Goal: Transaction & Acquisition: Purchase product/service

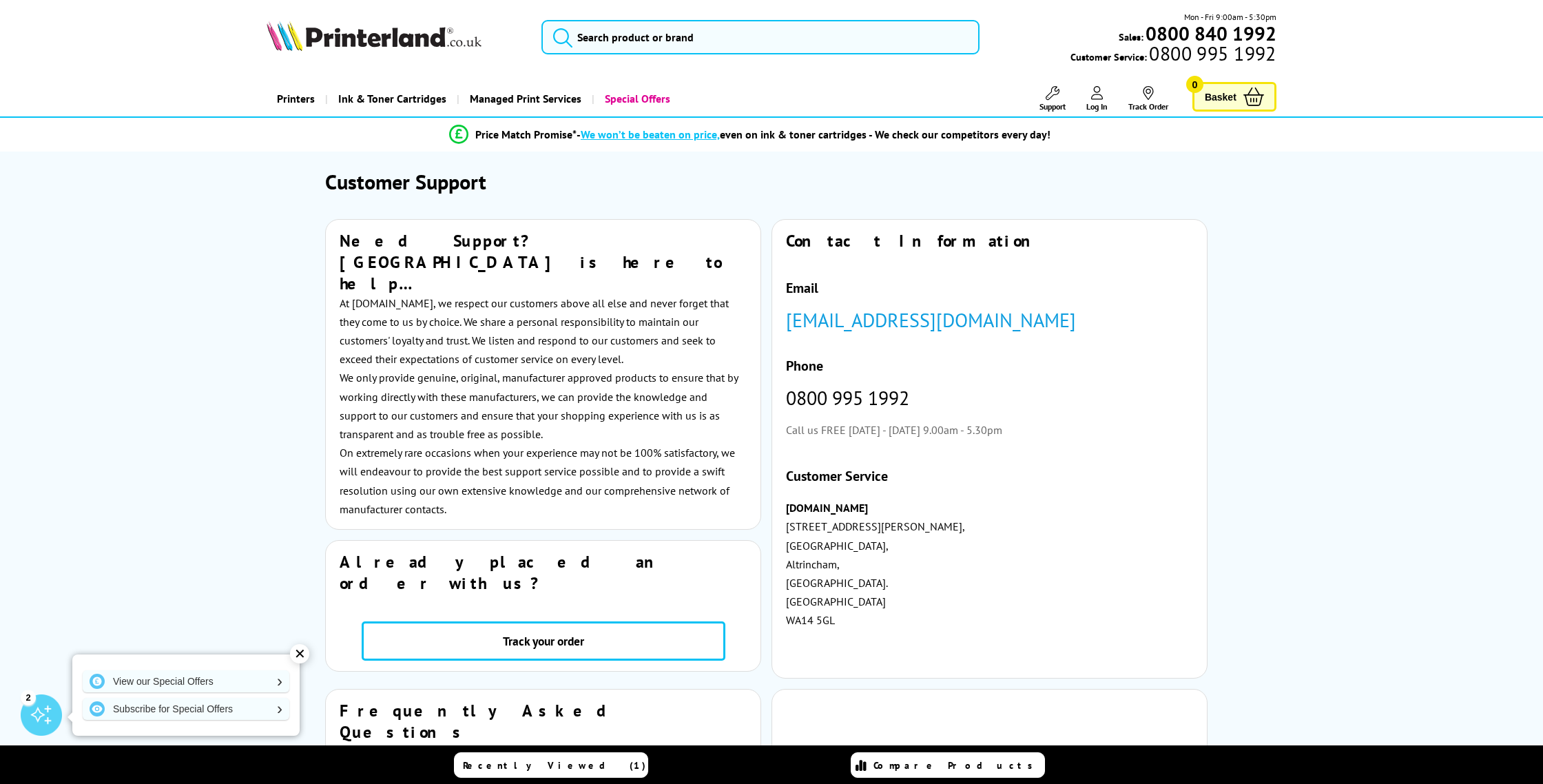
click at [1041, 108] on span "Support" at bounding box center [1052, 106] width 26 height 10
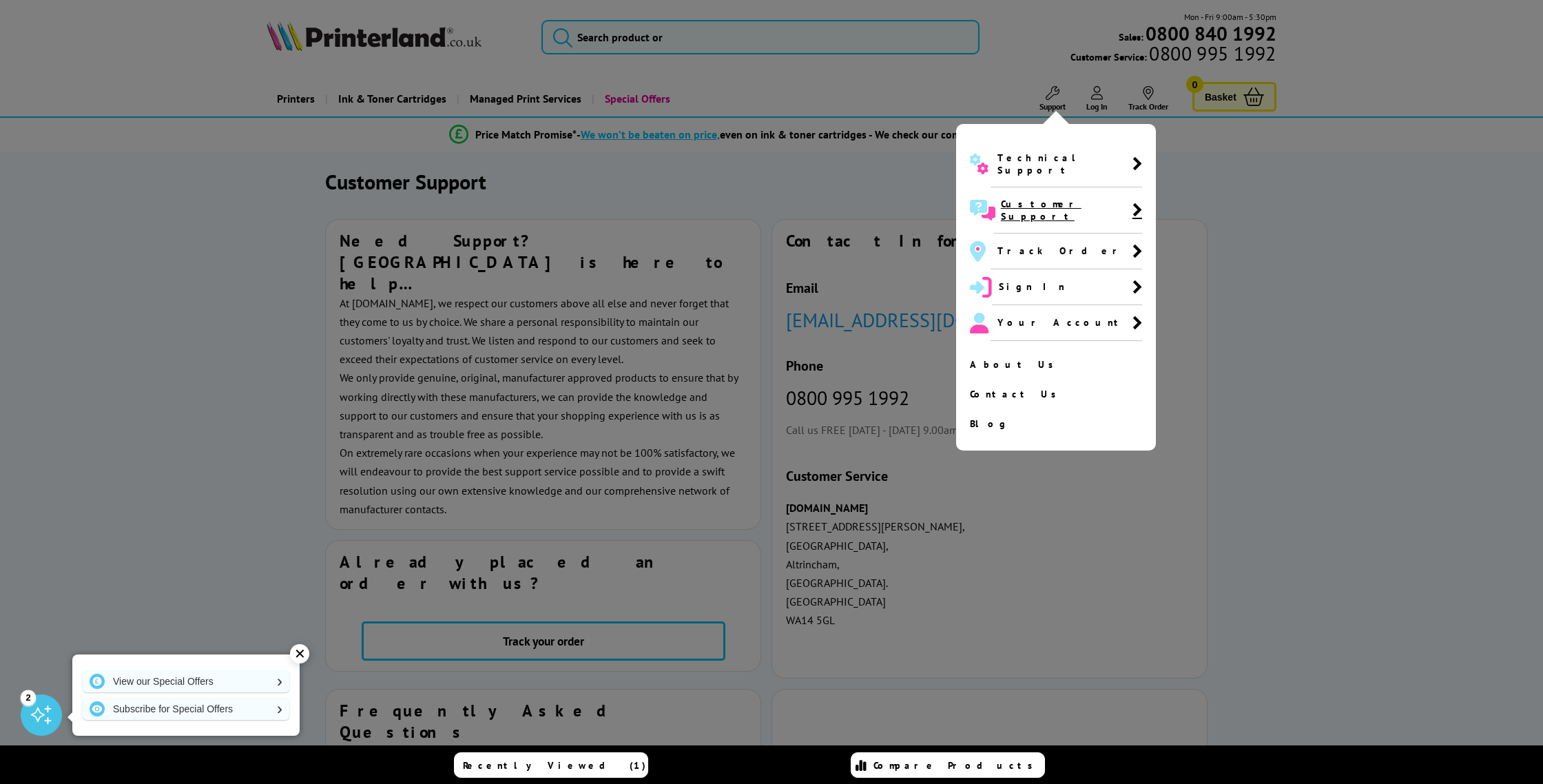
click at [1132, 203] on icon at bounding box center [1137, 210] width 9 height 15
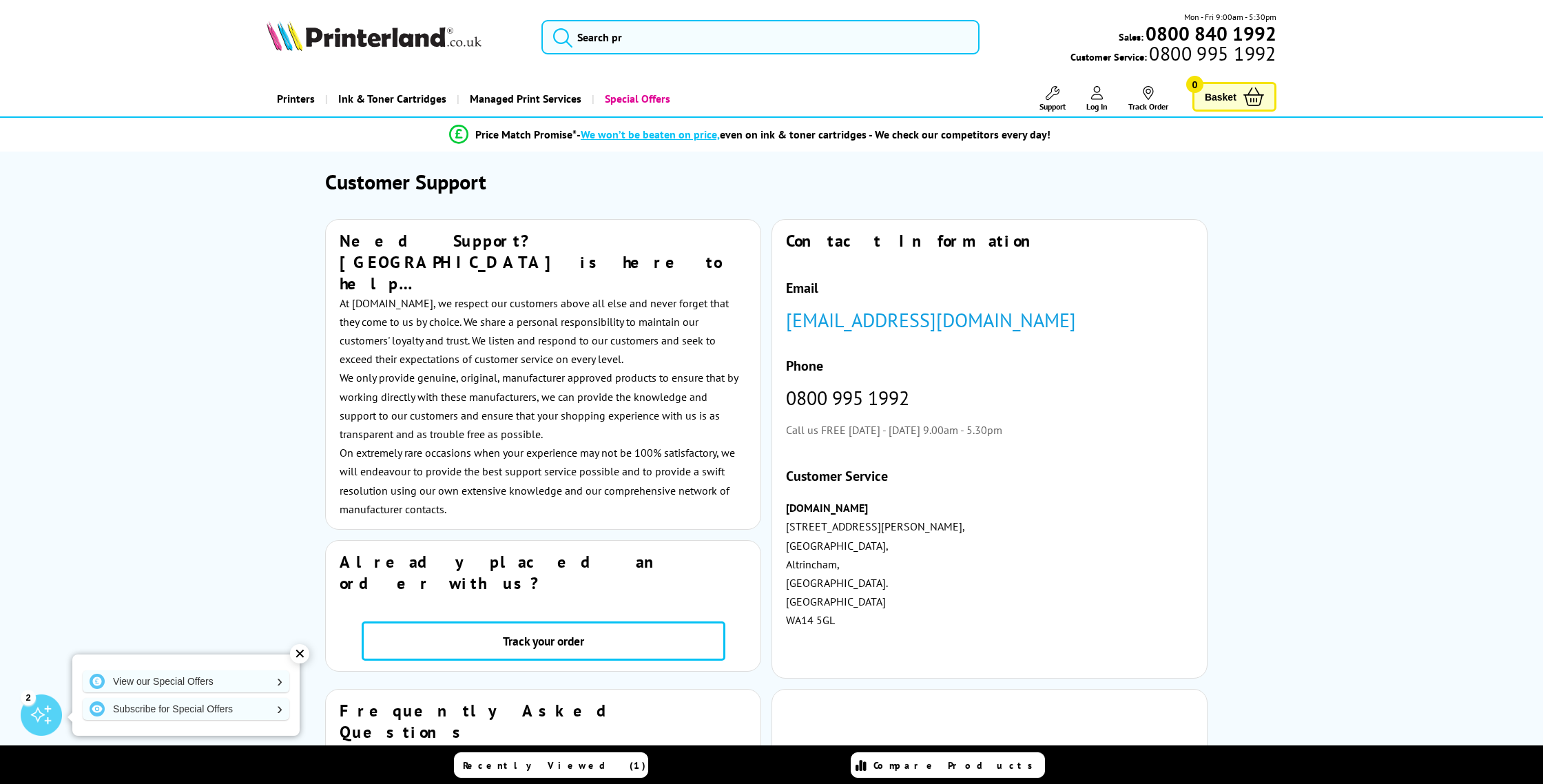
click at [1051, 101] on span "Support" at bounding box center [1052, 106] width 26 height 10
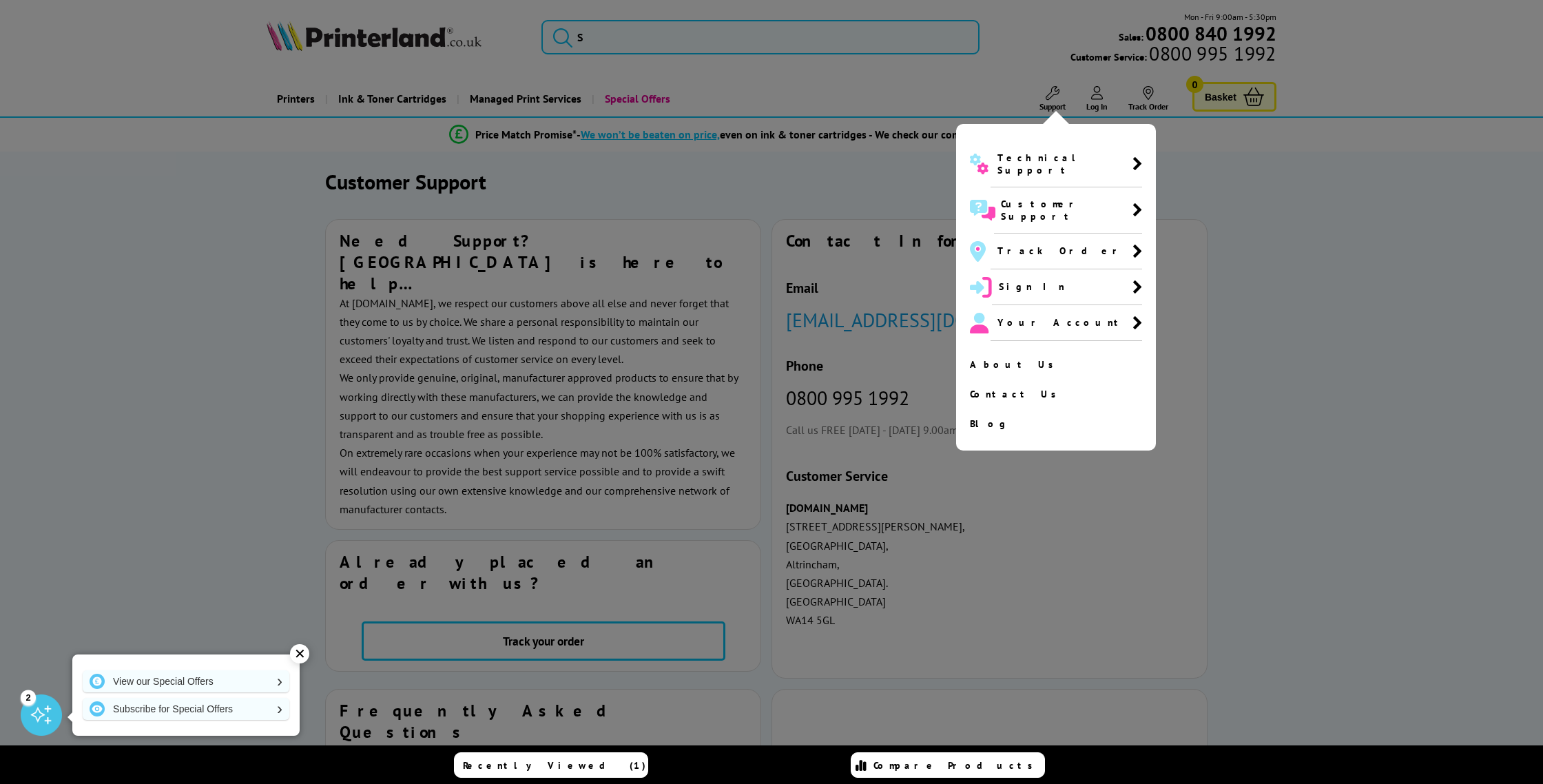
click at [1132, 163] on icon at bounding box center [1137, 164] width 9 height 15
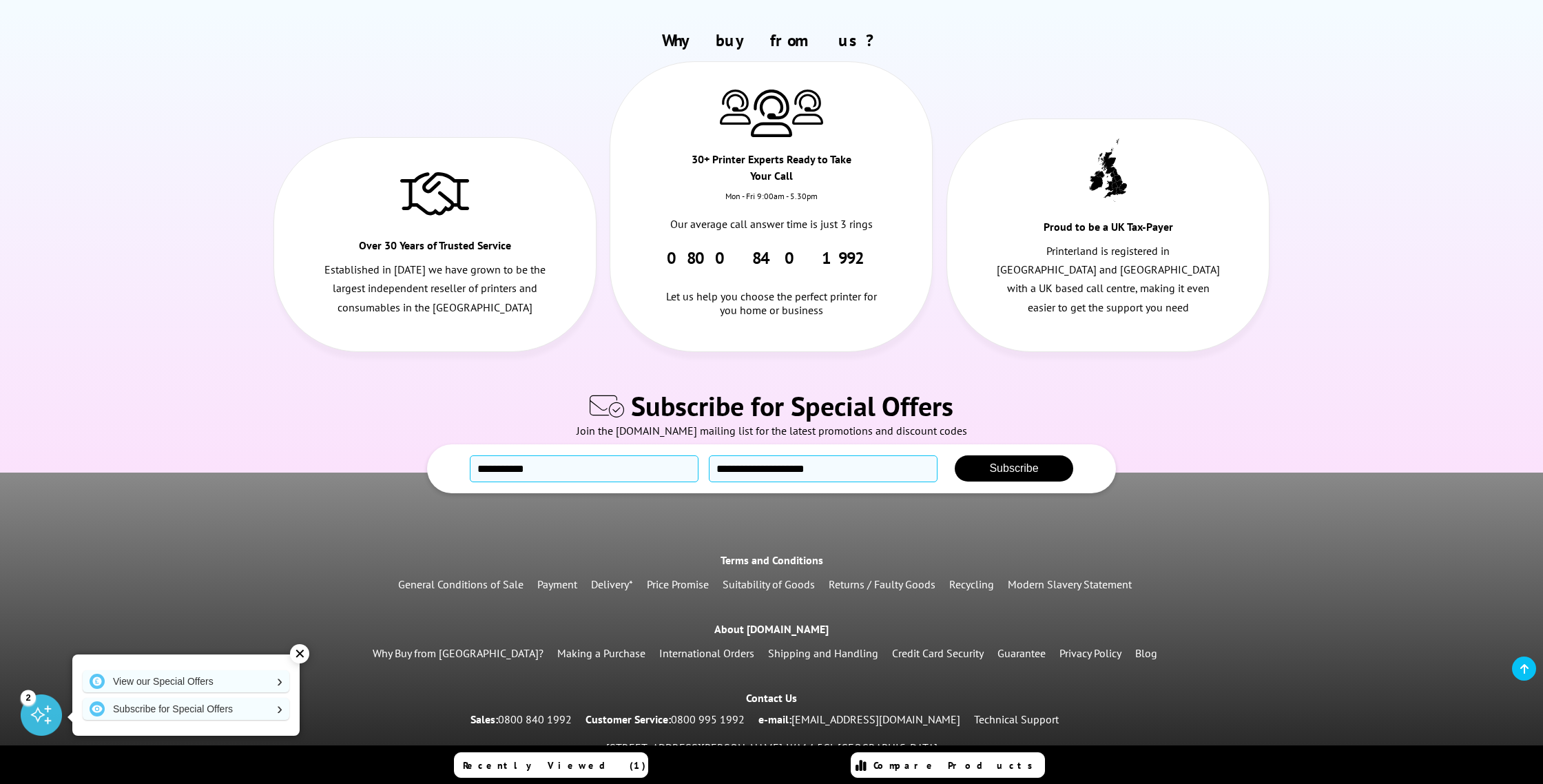
scroll to position [2010, 0]
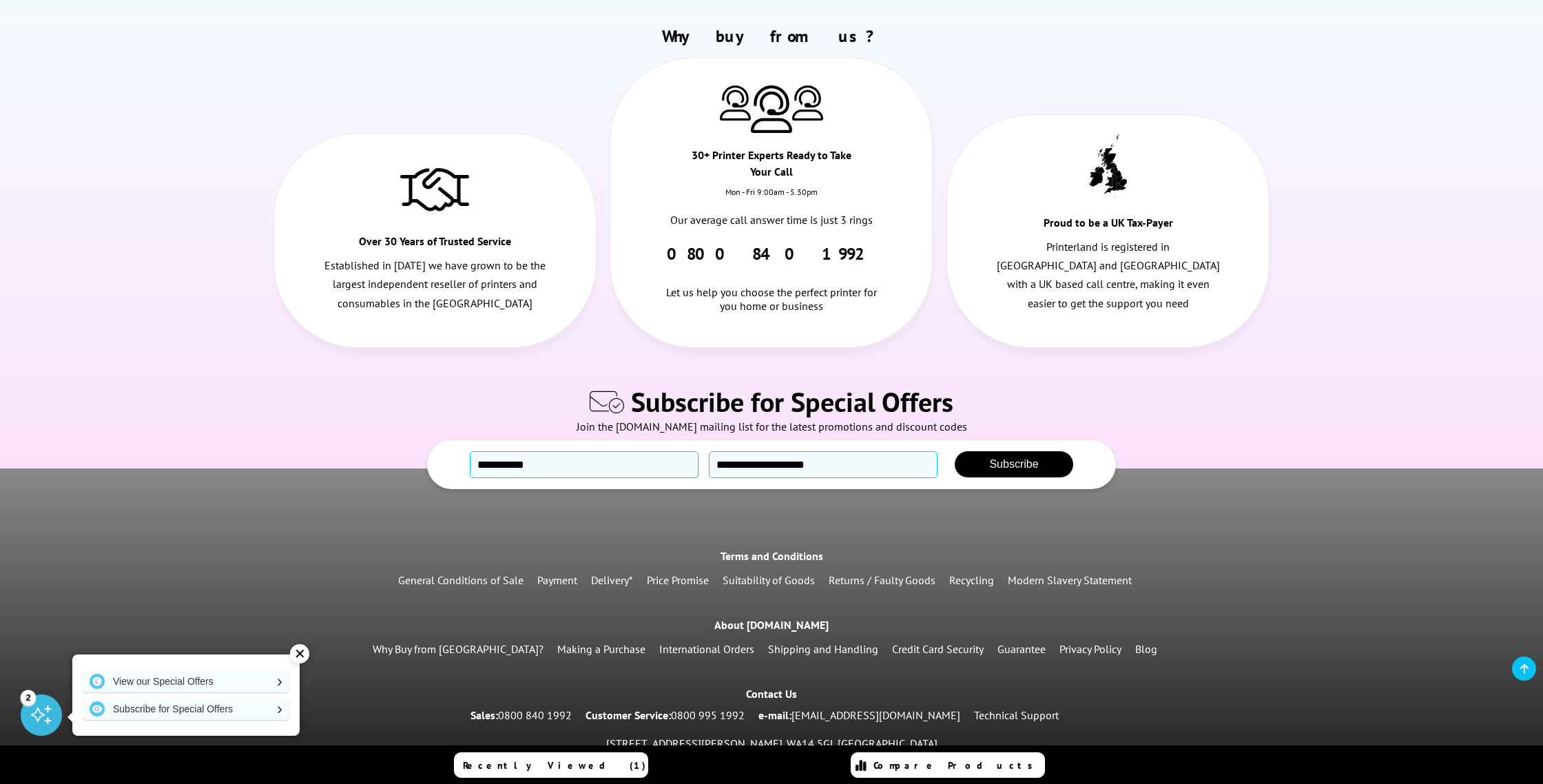
click at [799, 573] on link "Suitability of Goods" at bounding box center [768, 579] width 92 height 14
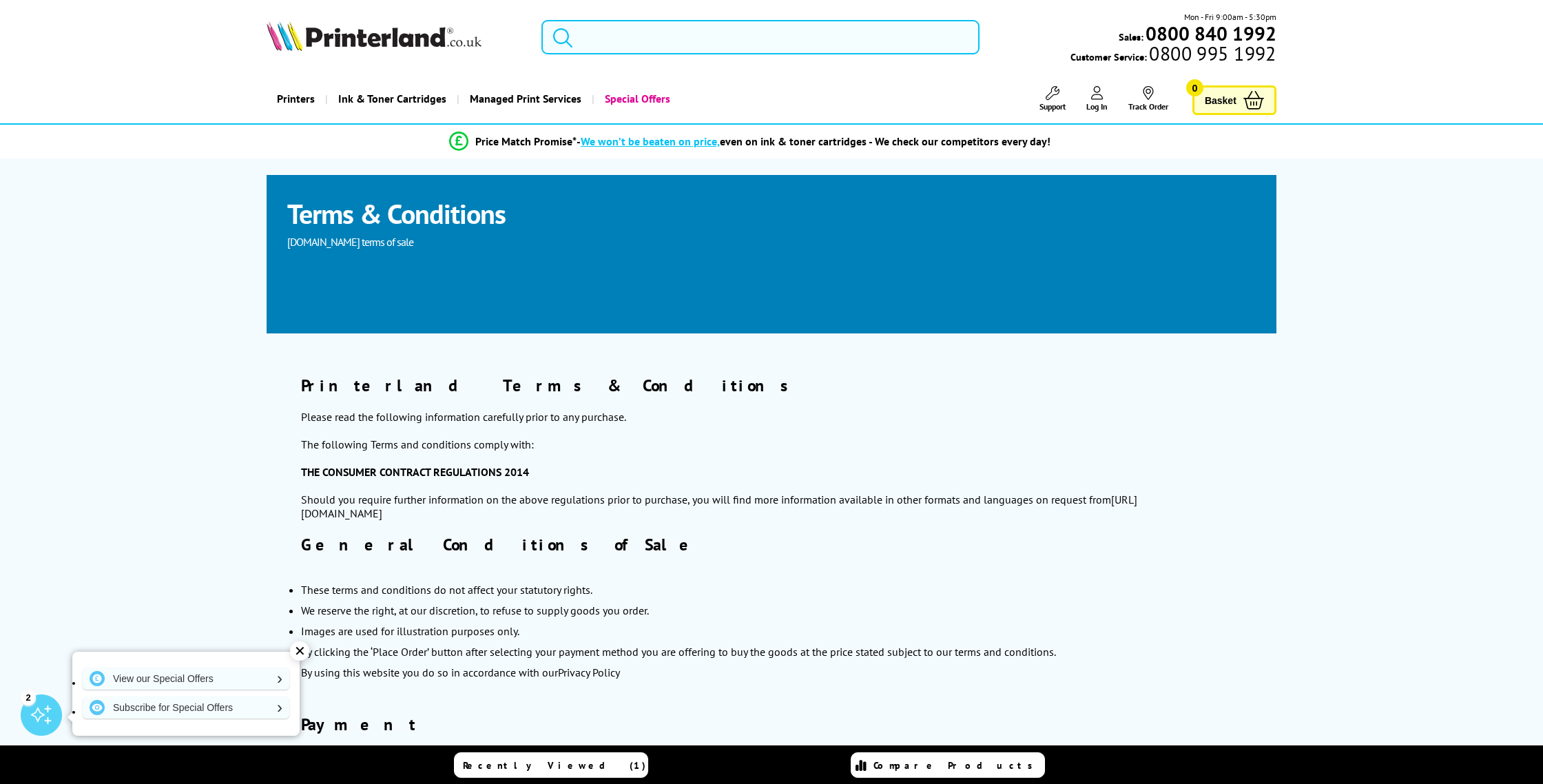
click at [655, 34] on input "search" at bounding box center [760, 36] width 438 height 34
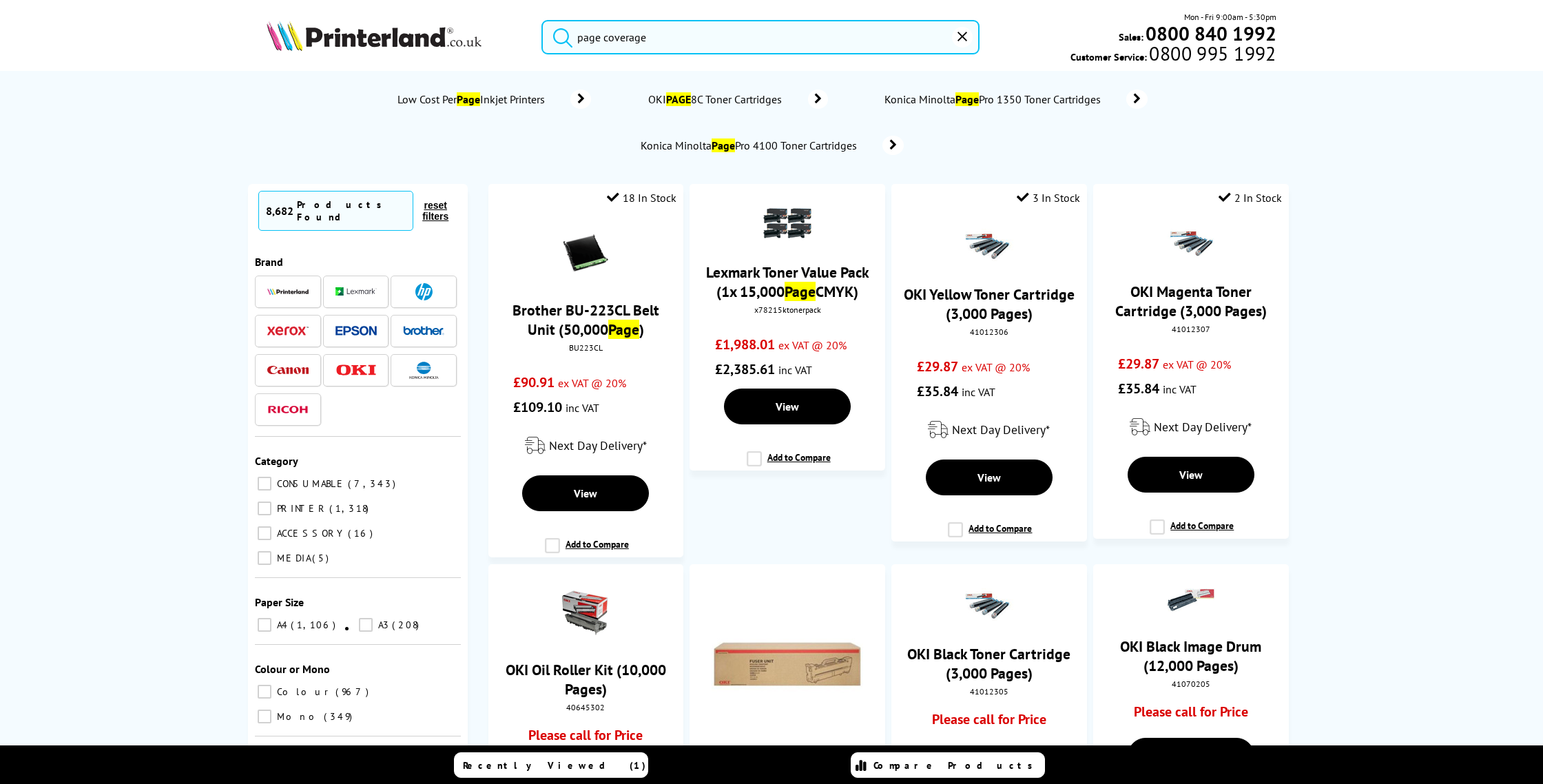
click at [542, 20] on button "submit" at bounding box center [559, 34] width 34 height 31
click at [582, 39] on input "page coverage" at bounding box center [760, 36] width 438 height 34
drag, startPoint x: 678, startPoint y: 45, endPoint x: 501, endPoint y: 33, distance: 177.4
click at [498, 33] on div "page coverage Mon - Fri 9:00am - 5:30pm Sales: 0800 840 1992 Customer Service: …" at bounding box center [771, 40] width 1102 height 60
paste input "Canon I-SENSYS MF752Cdw"
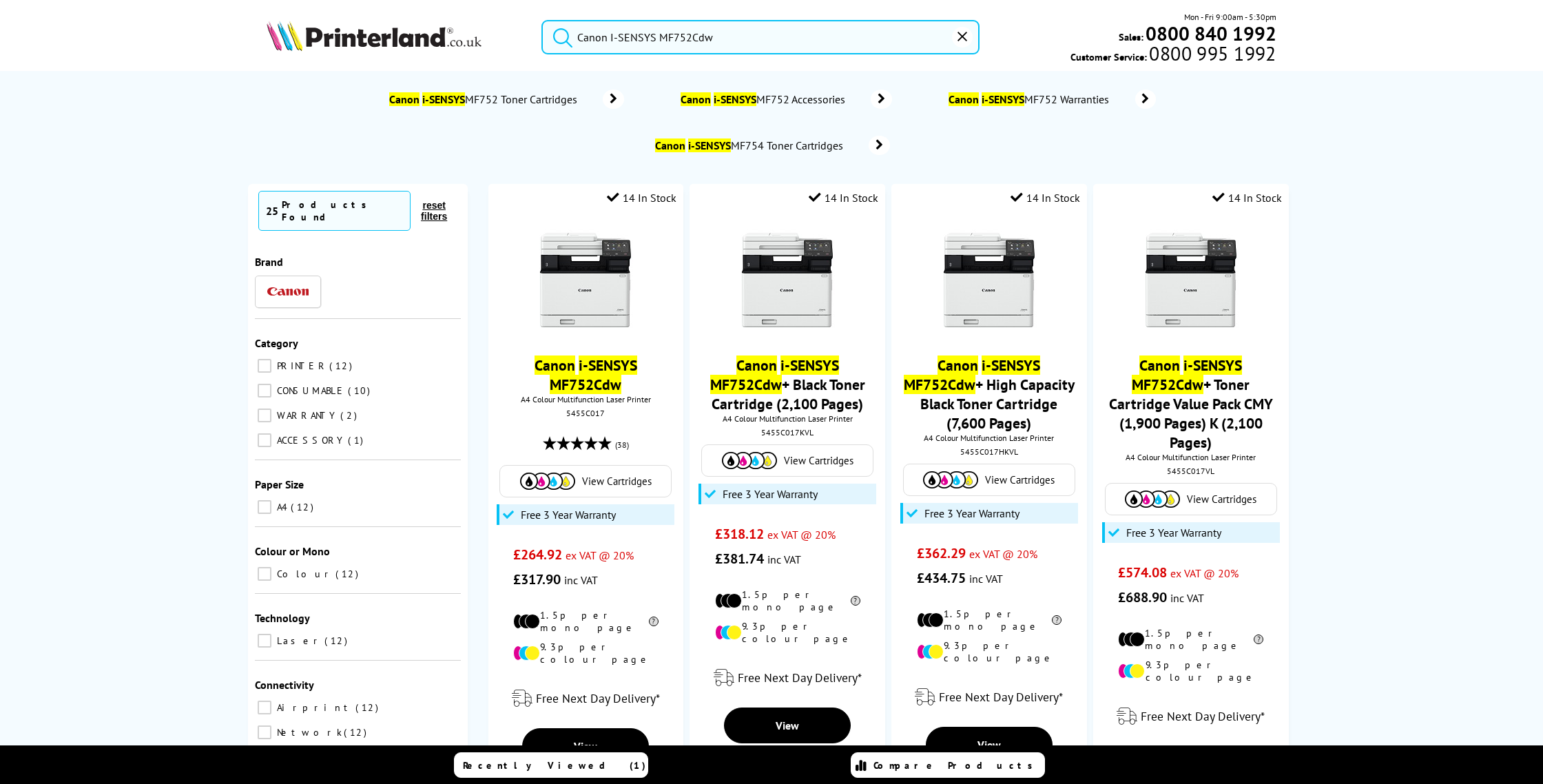
type input "Canon I-SENSYS MF752Cdw"
click at [542, 20] on button "submit" at bounding box center [559, 34] width 34 height 31
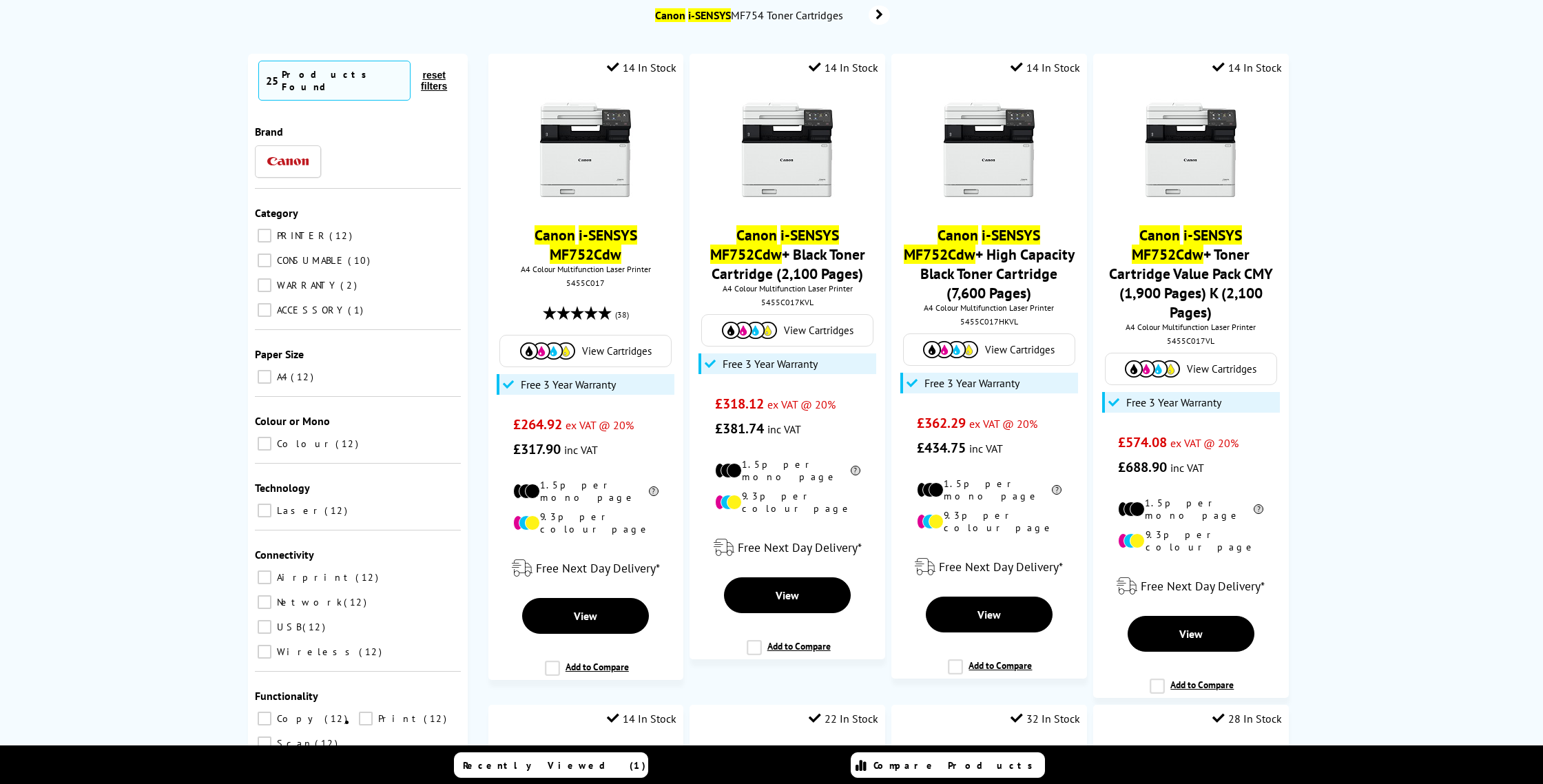
scroll to position [165, 0]
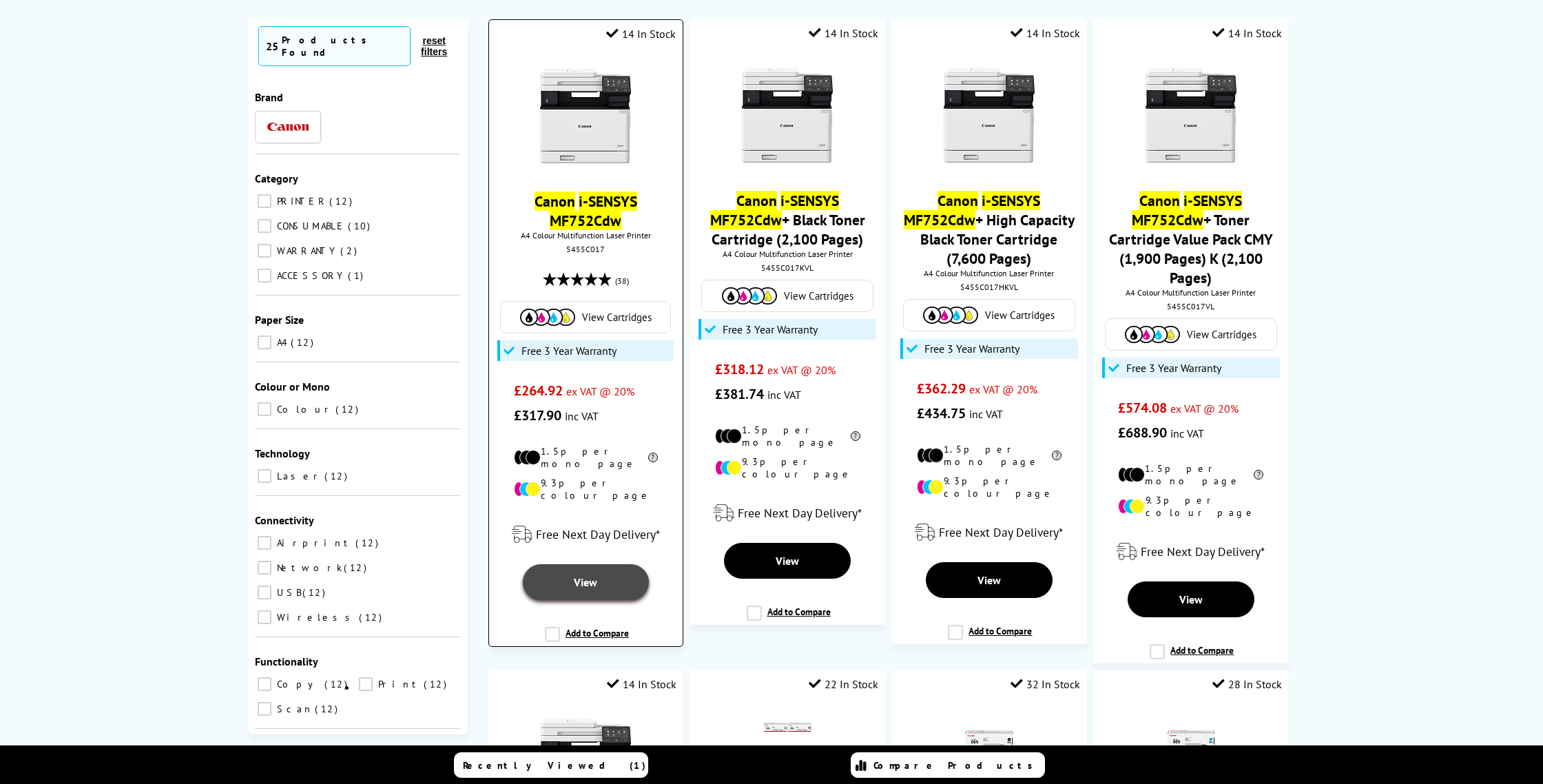
click at [579, 575] on span "View" at bounding box center [585, 581] width 23 height 14
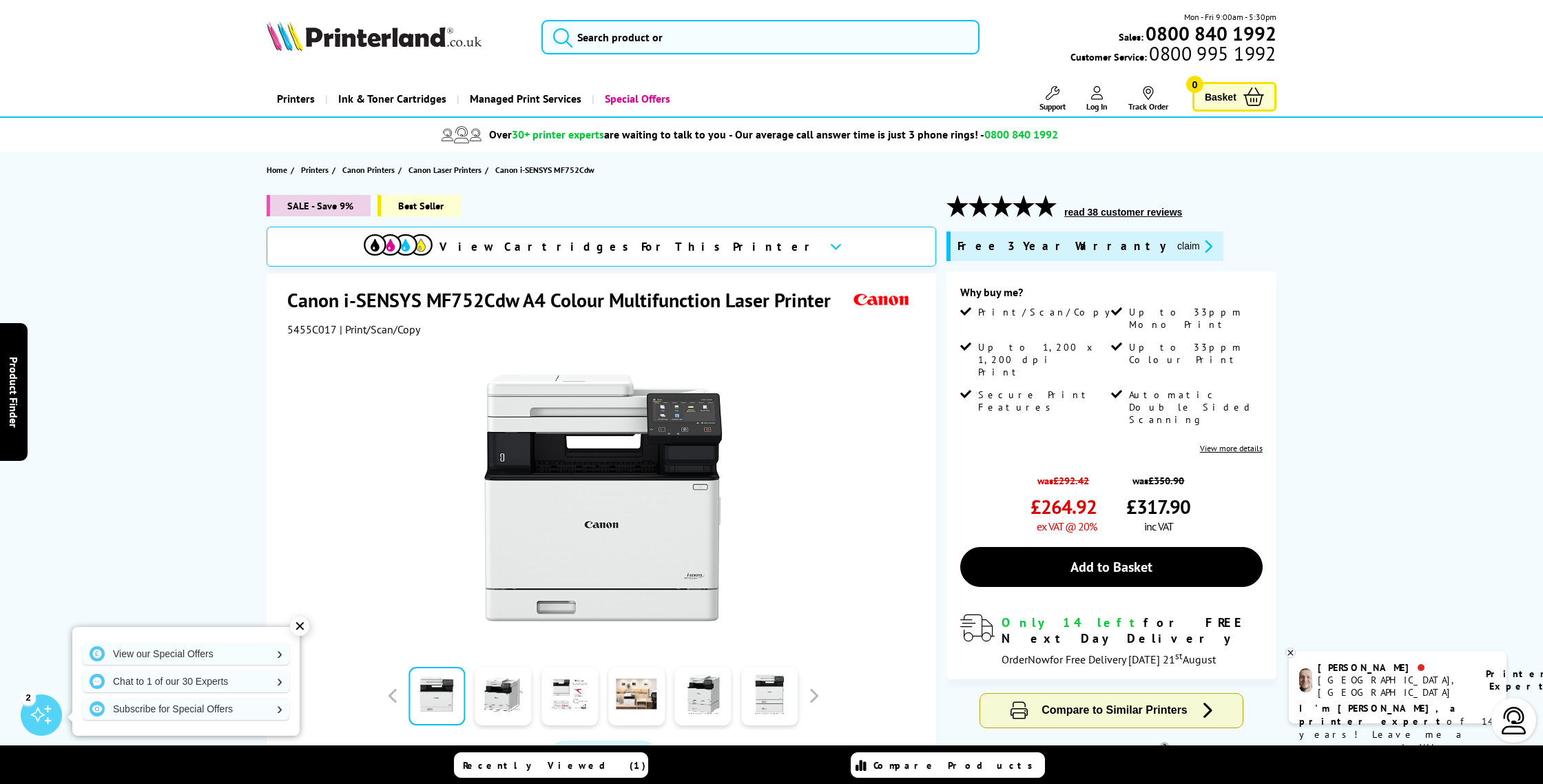
click at [1221, 443] on link "View more details" at bounding box center [1230, 447] width 62 height 10
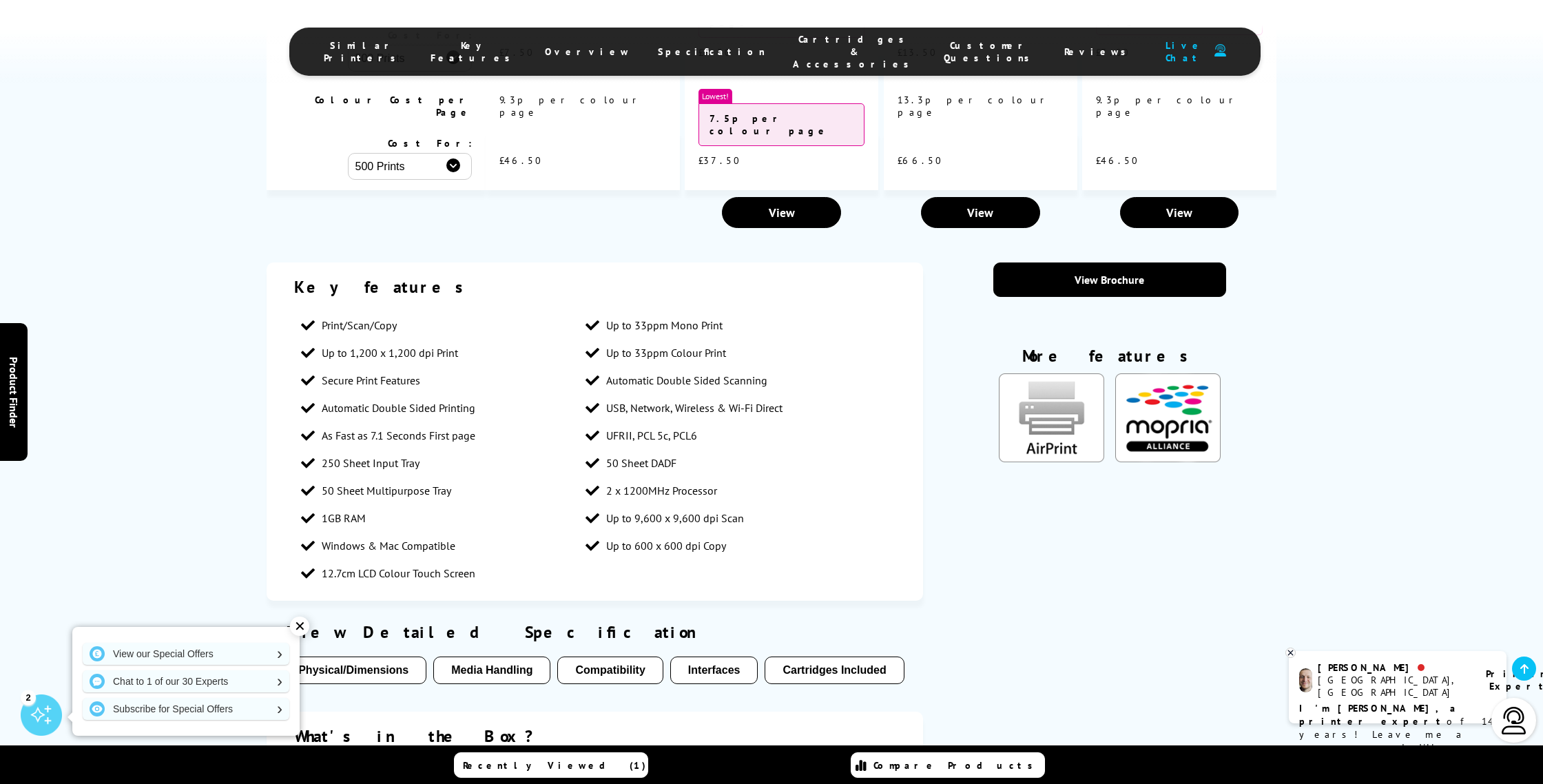
scroll to position [1708, 0]
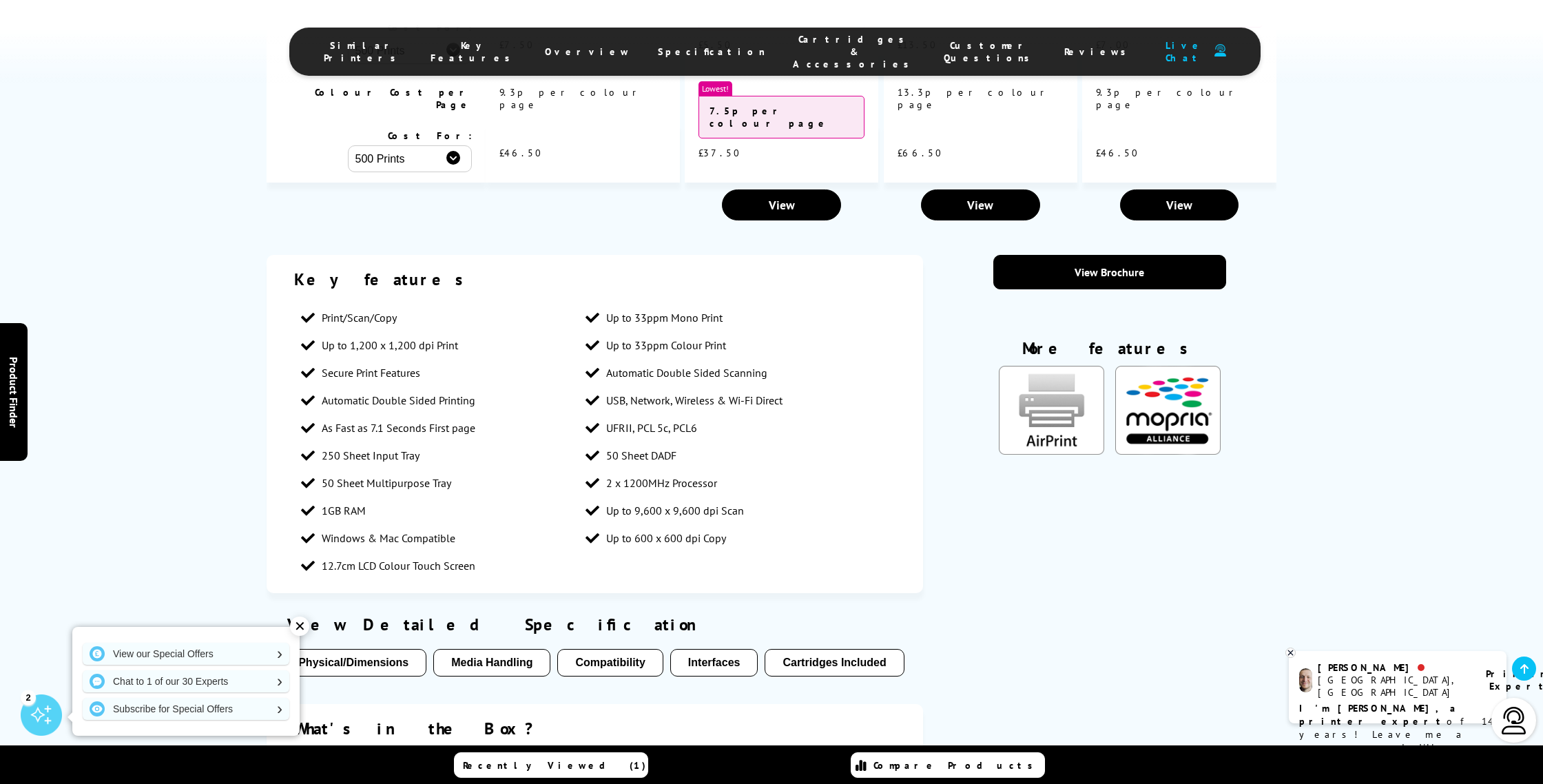
click at [792, 649] on button "Cartridges Included" at bounding box center [834, 663] width 140 height 28
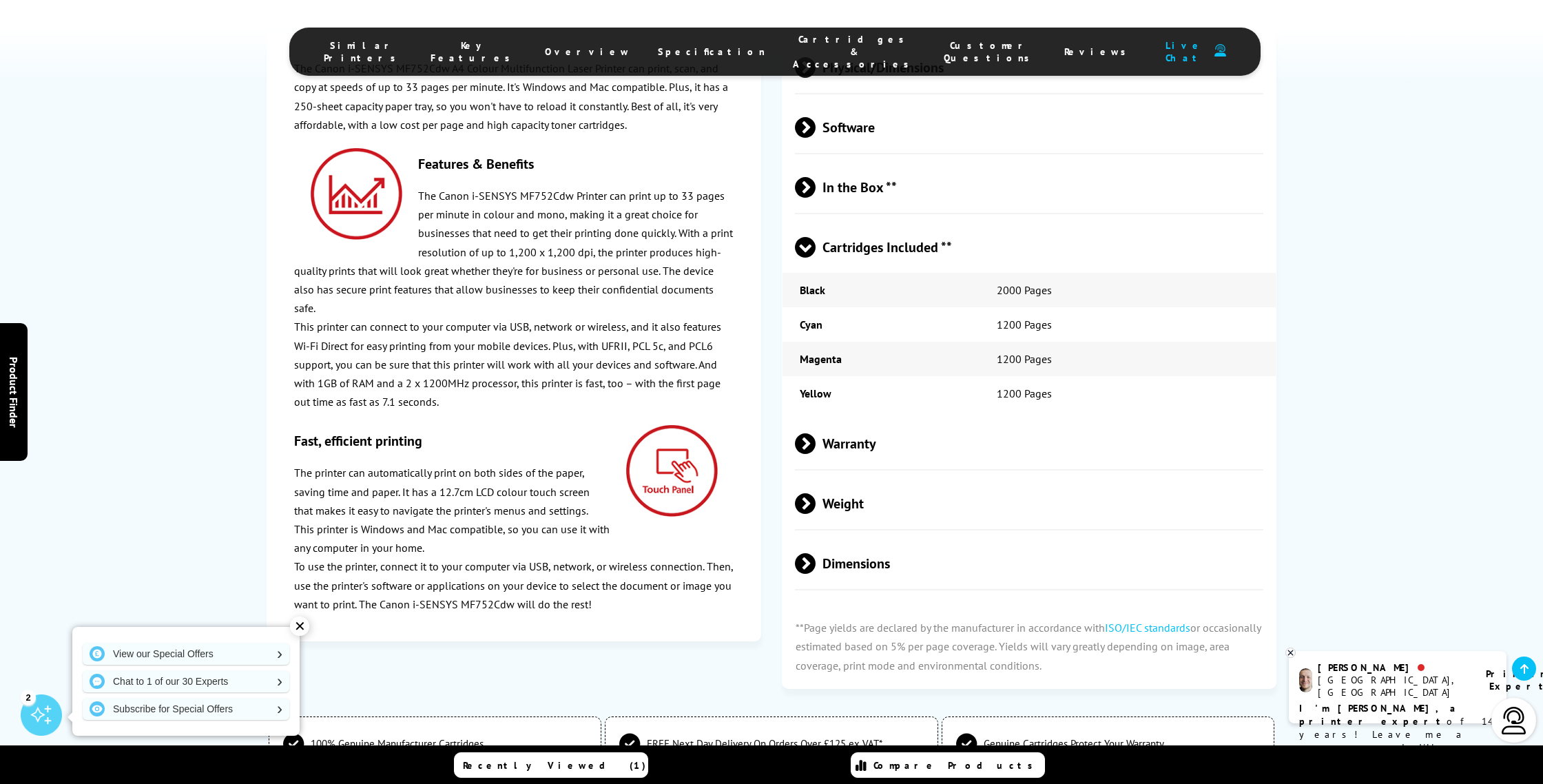
scroll to position [3782, 0]
